Goal: Task Accomplishment & Management: Manage account settings

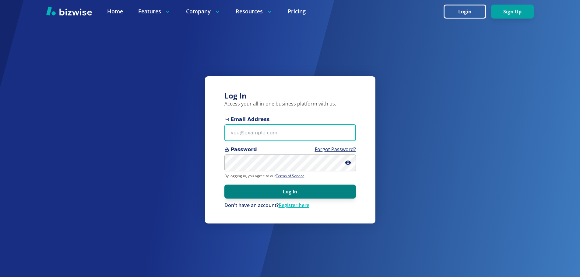
type input "[EMAIL_ADDRESS][DOMAIN_NAME]"
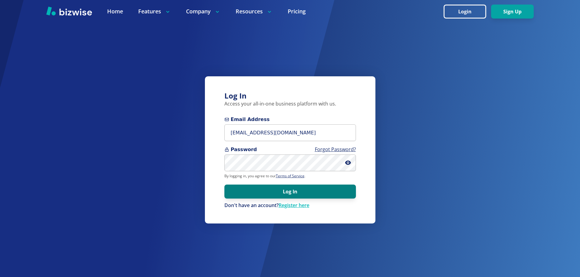
click at [303, 186] on button "Log In" at bounding box center [289, 192] width 131 height 14
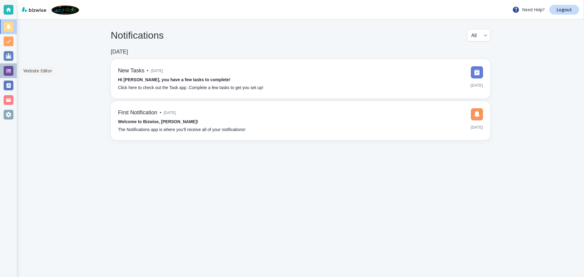
click at [13, 68] on div at bounding box center [9, 71] width 10 height 10
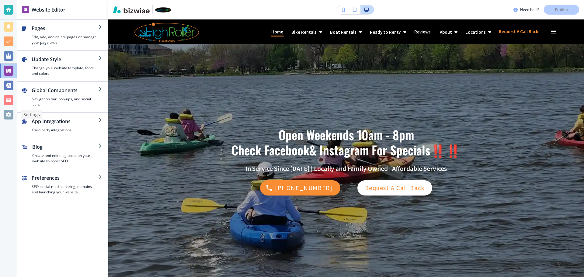
click at [10, 117] on div at bounding box center [9, 115] width 10 height 10
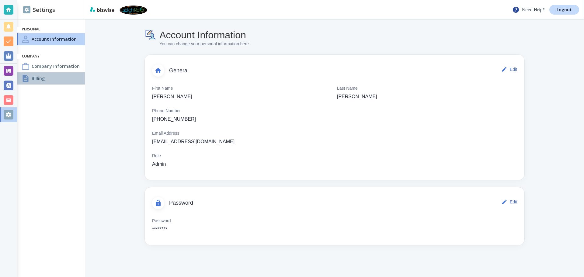
click at [38, 78] on h4 "Billing" at bounding box center [38, 78] width 13 height 6
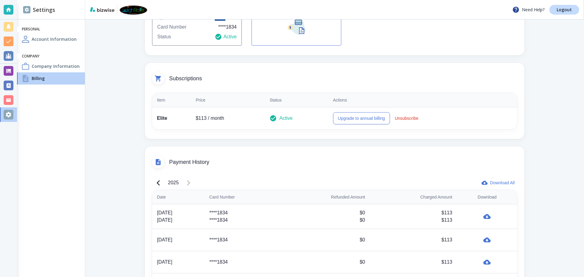
scroll to position [61, 0]
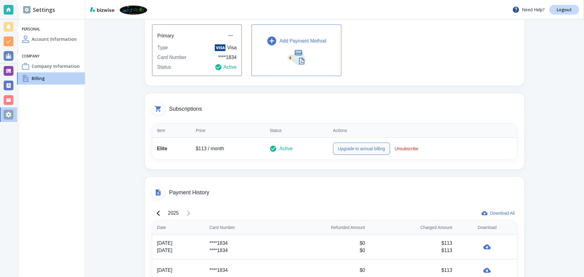
click at [350, 149] on button "Upgrade to annual billing" at bounding box center [361, 149] width 57 height 12
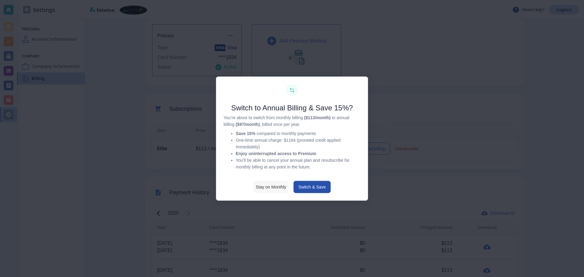
click at [270, 189] on button "Stay on Monthly" at bounding box center [271, 187] width 35 height 12
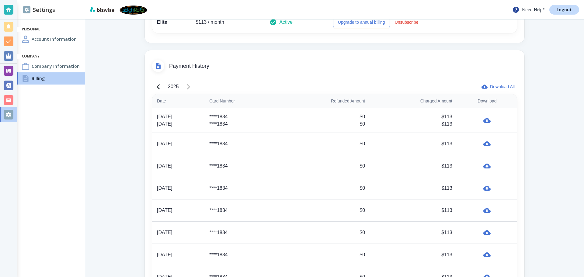
scroll to position [218, 0]
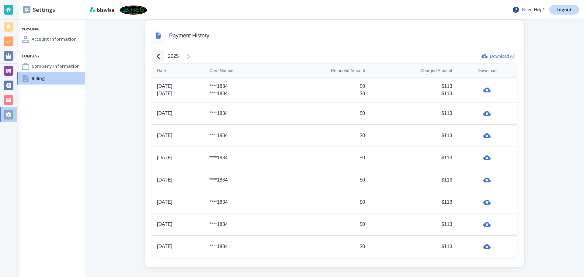
click at [157, 57] on icon "button" at bounding box center [158, 56] width 11 height 11
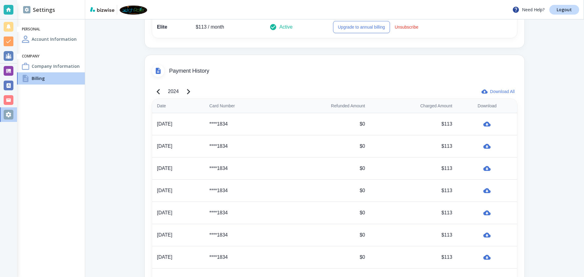
scroll to position [213, 0]
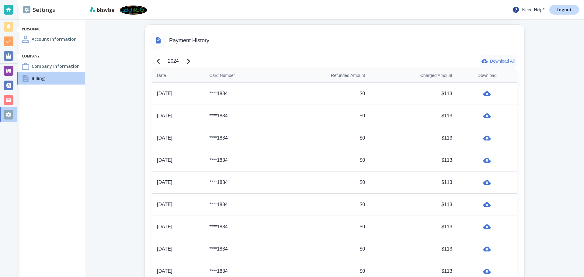
click at [494, 61] on button "Download All" at bounding box center [499, 61] width 37 height 12
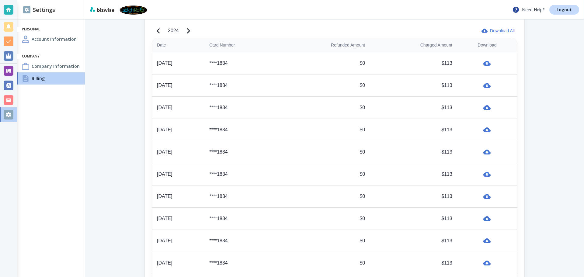
scroll to position [304, 0]
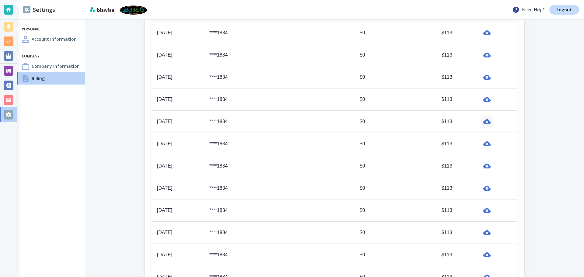
click at [487, 123] on icon "button" at bounding box center [487, 121] width 7 height 7
